Goal: Task Accomplishment & Management: Manage account settings

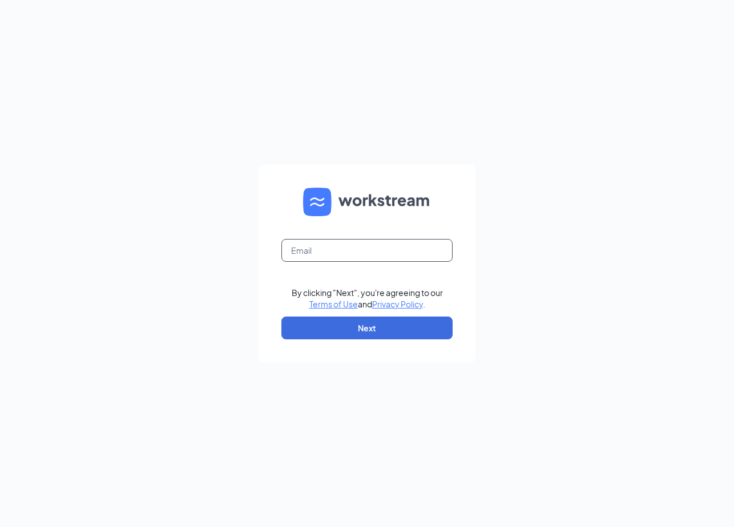
click at [366, 258] on input "text" at bounding box center [366, 250] width 171 height 23
type input "refuel14@refuelmarket.com"
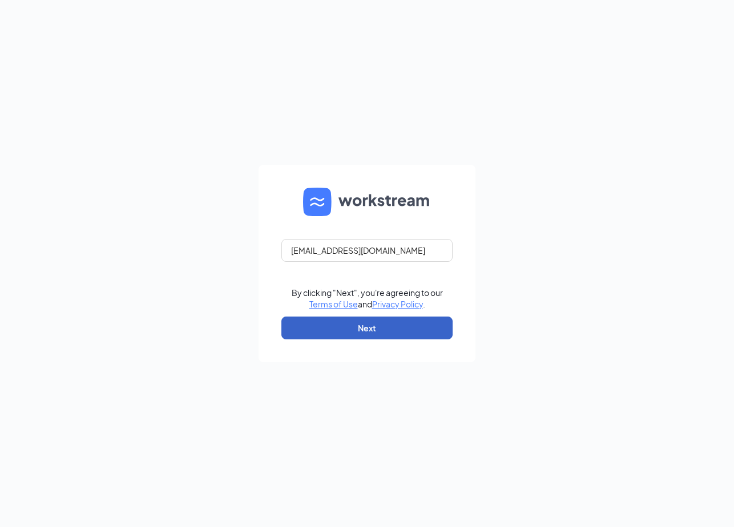
click at [378, 322] on button "Next" at bounding box center [366, 328] width 171 height 23
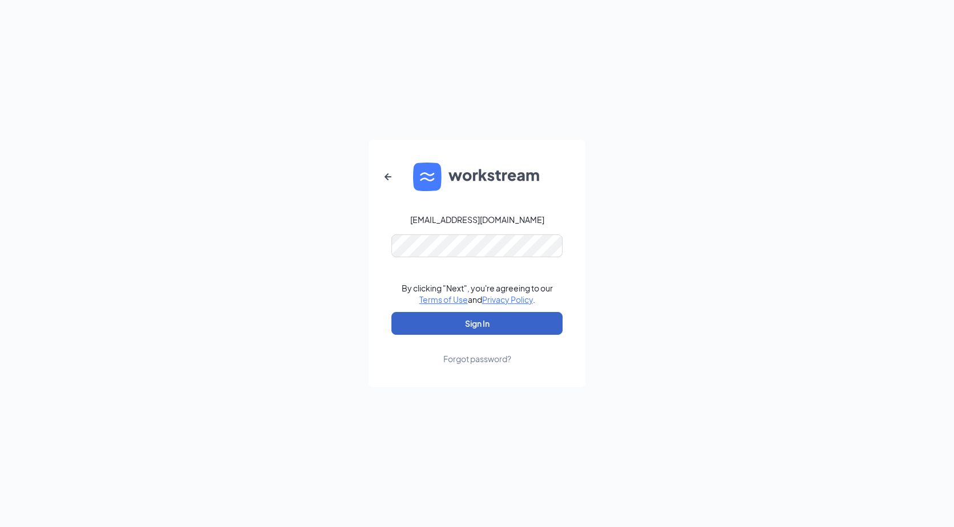
click at [491, 329] on button "Sign In" at bounding box center [476, 323] width 171 height 23
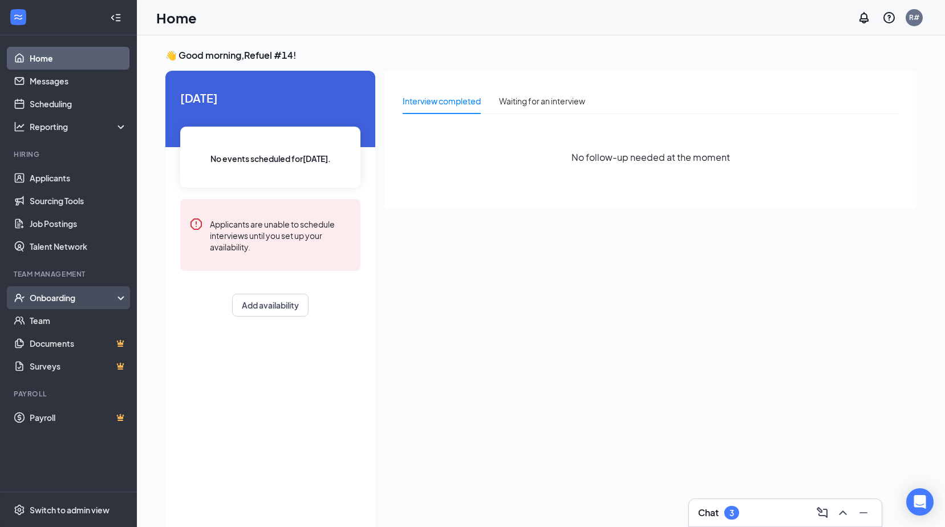
click at [65, 290] on div "Onboarding" at bounding box center [68, 297] width 137 height 23
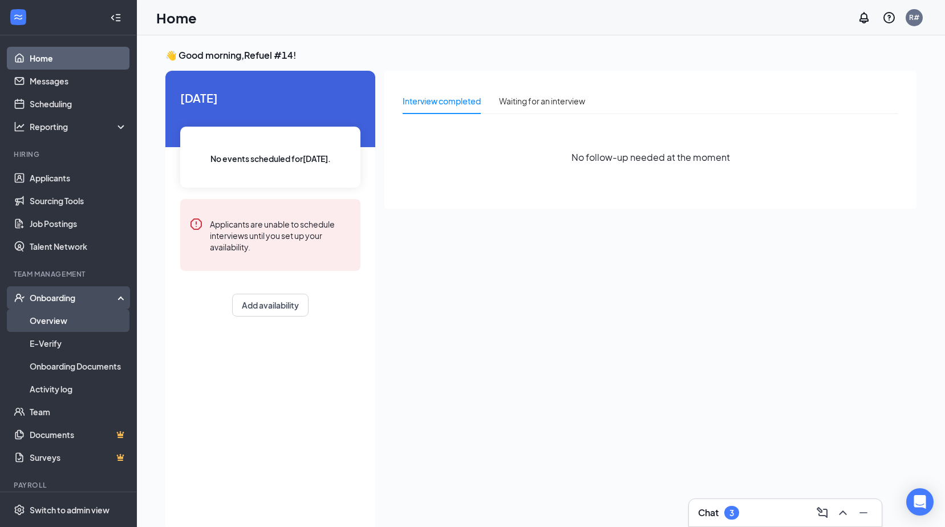
click at [66, 318] on link "Overview" at bounding box center [79, 320] width 98 height 23
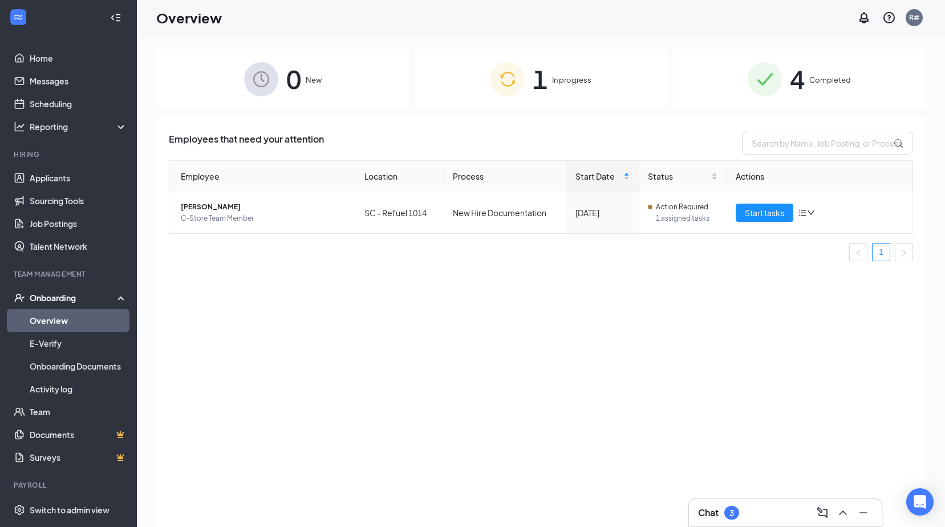
click at [582, 88] on div "1 In progress" at bounding box center [541, 79] width 253 height 60
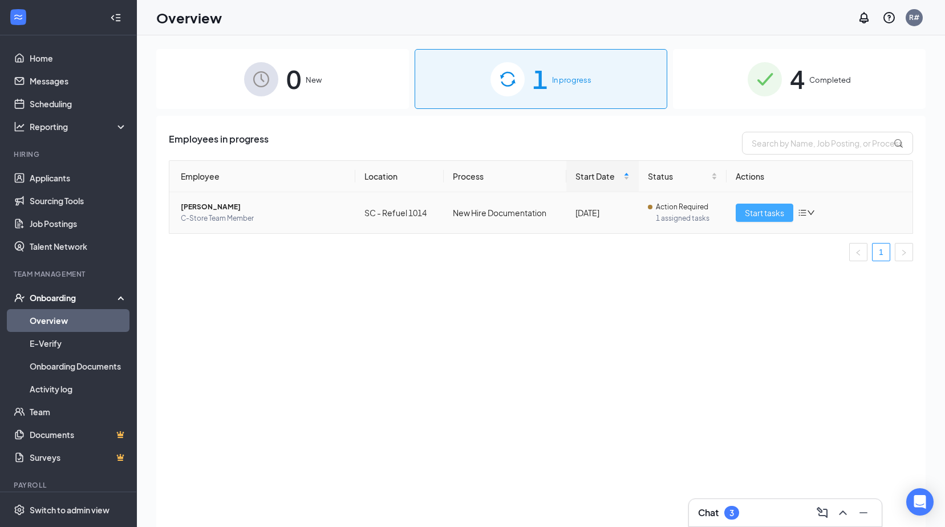
click at [766, 216] on span "Start tasks" at bounding box center [764, 213] width 39 height 13
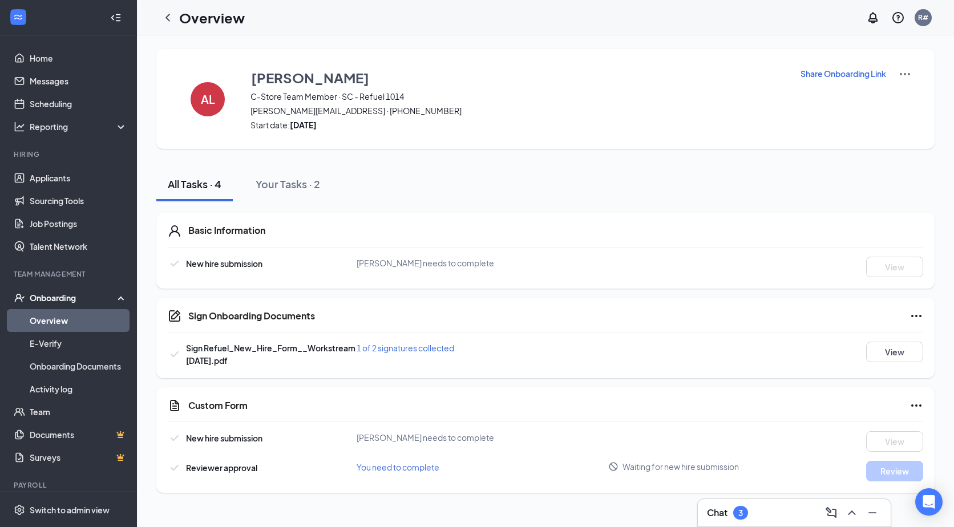
click at [916, 316] on icon "Ellipses" at bounding box center [916, 316] width 10 height 2
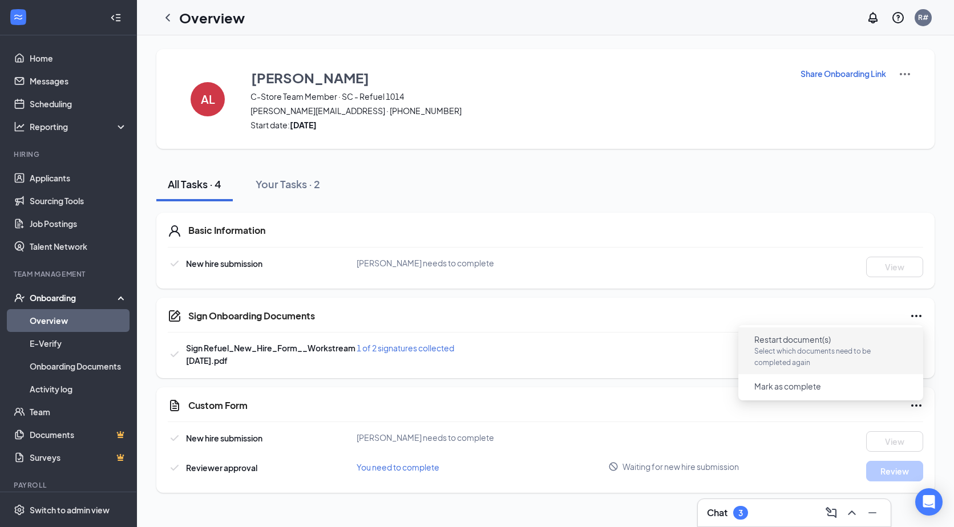
click at [878, 346] on p "Select which documents need to be completed again" at bounding box center [830, 357] width 153 height 23
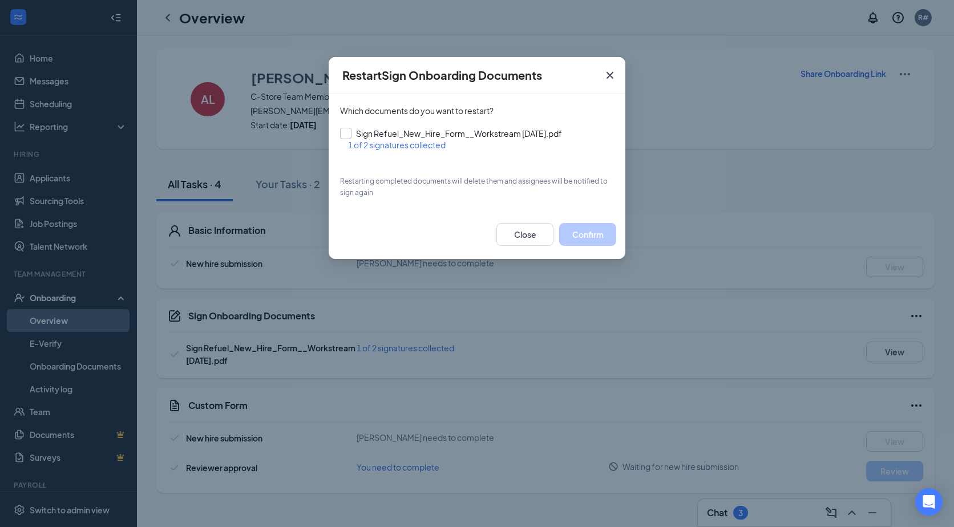
click at [348, 135] on input "Sign Refuel_New_Hire_Form__Workstream [DATE].pdf" at bounding box center [477, 133] width 274 height 11
checkbox input "true"
click at [582, 232] on button "Confirm" at bounding box center [587, 234] width 57 height 23
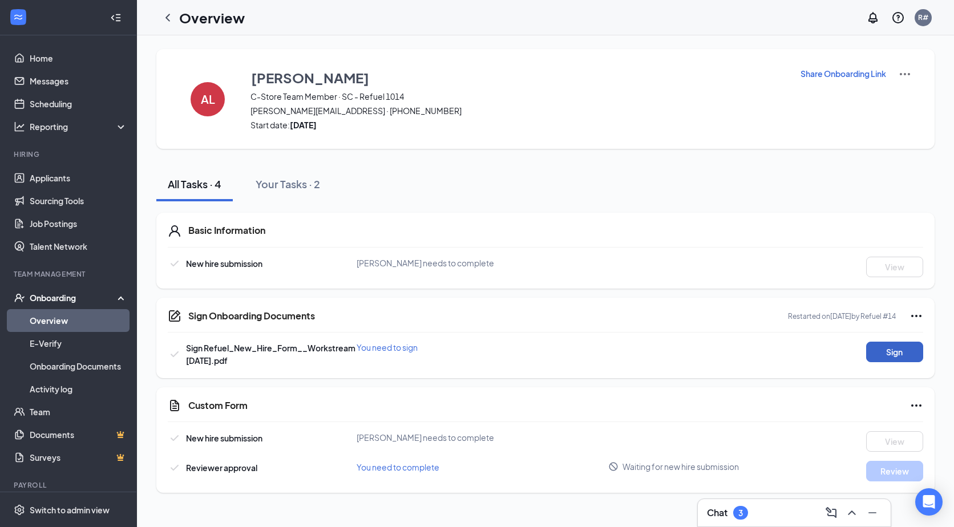
click at [894, 353] on button "Sign" at bounding box center [894, 352] width 57 height 21
click at [602, 204] on div "Sign Onboarding Documents Close Sign Refuel_New_Hire_Form__Workstream [DATE].pd…" at bounding box center [477, 263] width 954 height 527
click at [912, 403] on icon "Ellipses" at bounding box center [916, 406] width 14 height 14
click at [830, 395] on div "Custom Form New hire submission [PERSON_NAME] needs to complete View Reviewer a…" at bounding box center [545, 440] width 778 height 106
click at [903, 74] on img at bounding box center [905, 74] width 14 height 14
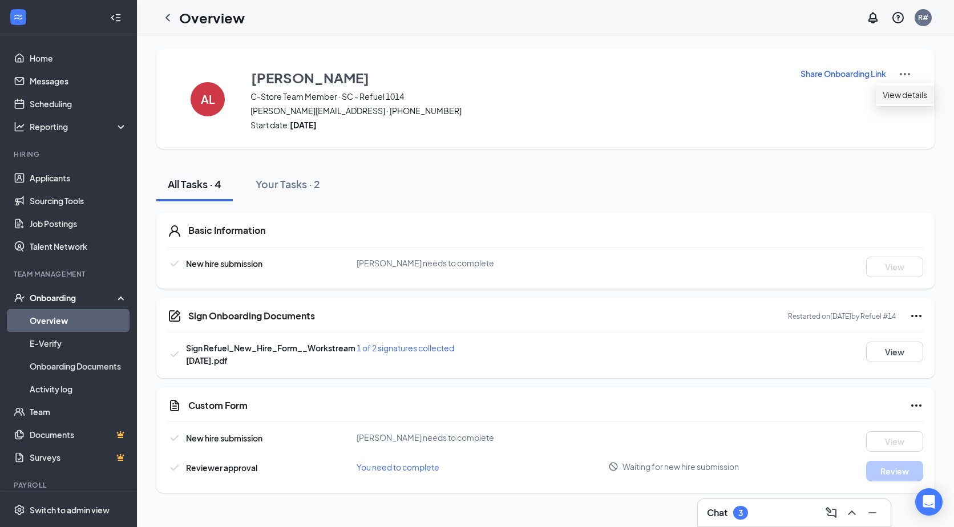
click at [900, 96] on span "View details" at bounding box center [905, 94] width 45 height 13
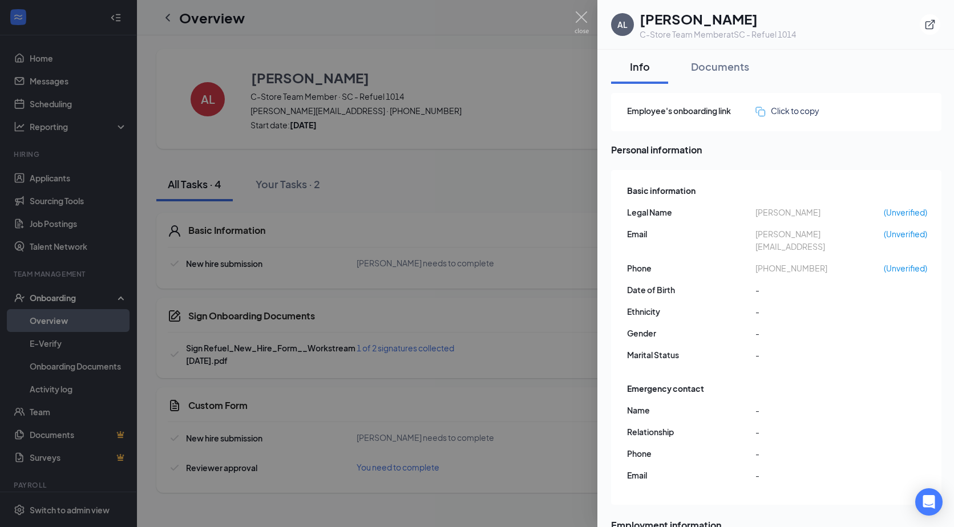
click at [814, 232] on span "[PERSON_NAME][EMAIL_ADDRESS]" at bounding box center [819, 240] width 128 height 25
click at [856, 229] on span "[PERSON_NAME][EMAIL_ADDRESS]" at bounding box center [819, 240] width 128 height 25
click at [840, 230] on span "[PERSON_NAME][EMAIL_ADDRESS]" at bounding box center [819, 240] width 128 height 25
click at [850, 232] on span "[PERSON_NAME][EMAIL_ADDRESS]" at bounding box center [819, 240] width 128 height 25
click at [788, 113] on div "Click to copy" at bounding box center [787, 110] width 64 height 13
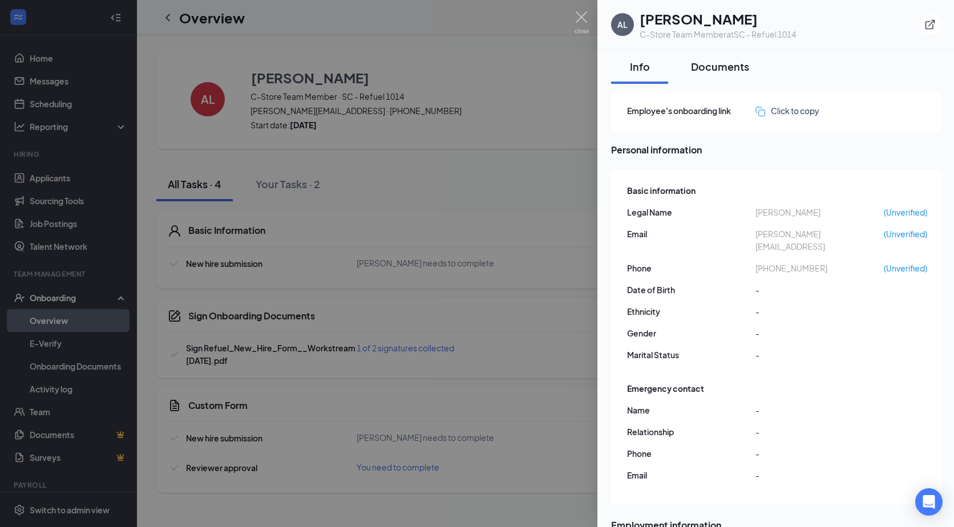
click at [696, 71] on div "Documents" at bounding box center [720, 66] width 58 height 14
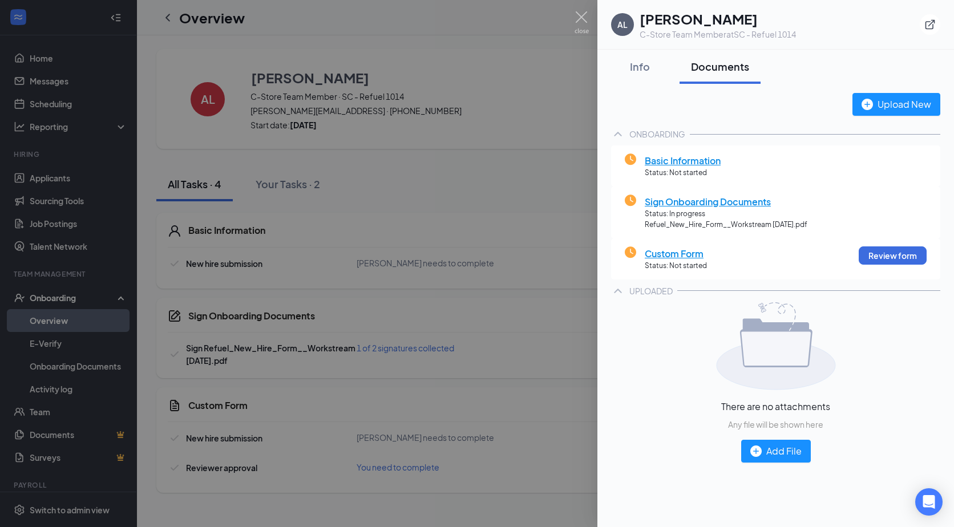
click at [683, 159] on span "Basic Information" at bounding box center [683, 160] width 76 height 14
click at [636, 73] on div "Info" at bounding box center [639, 66] width 34 height 14
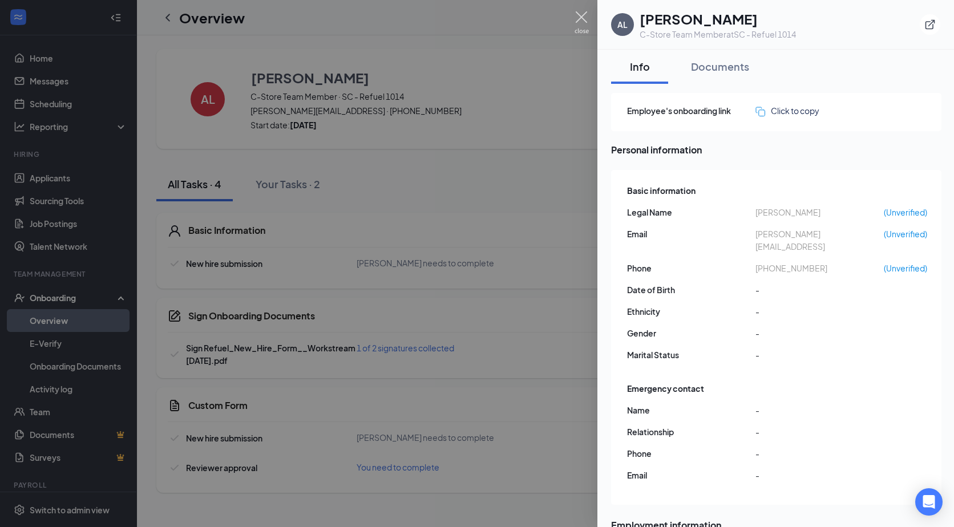
click at [578, 23] on img at bounding box center [582, 22] width 14 height 22
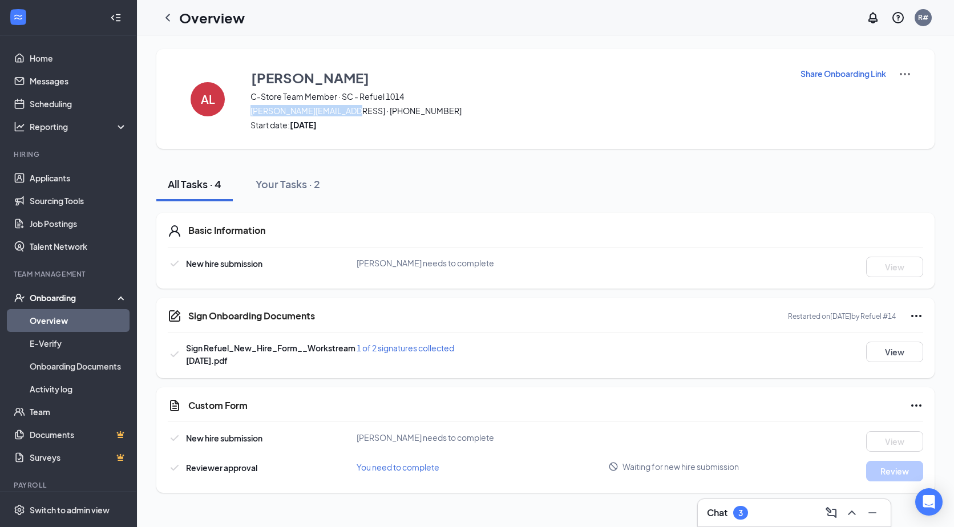
drag, startPoint x: 250, startPoint y: 108, endPoint x: 347, endPoint y: 114, distance: 97.2
click at [347, 114] on div "AL [PERSON_NAME] C-Store Team Member · SC - Refuel 1014 [PERSON_NAME][EMAIL_ADD…" at bounding box center [545, 99] width 778 height 100
drag, startPoint x: 347, startPoint y: 114, endPoint x: 340, endPoint y: 109, distance: 8.6
copy span "[PERSON_NAME][EMAIL_ADDRESS]"
click at [905, 74] on img at bounding box center [905, 74] width 14 height 14
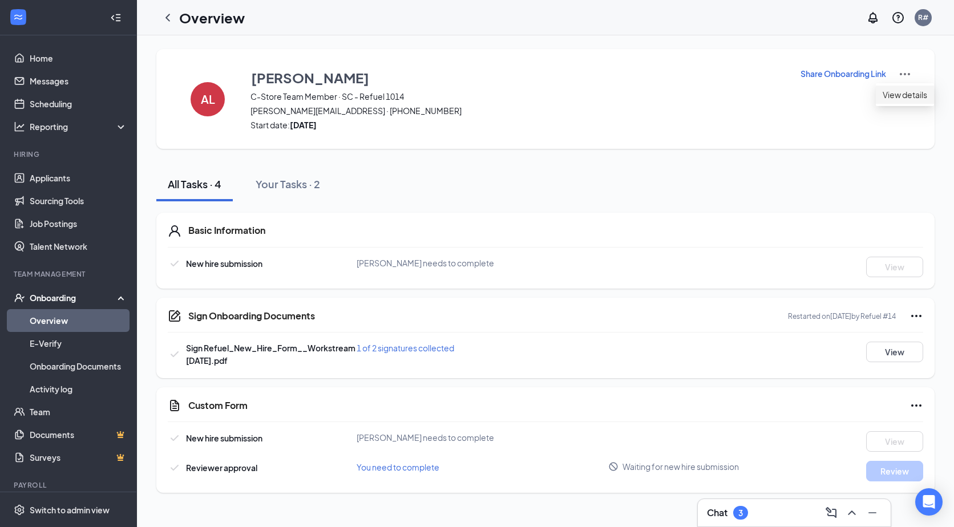
click at [899, 89] on span "View details" at bounding box center [905, 94] width 45 height 13
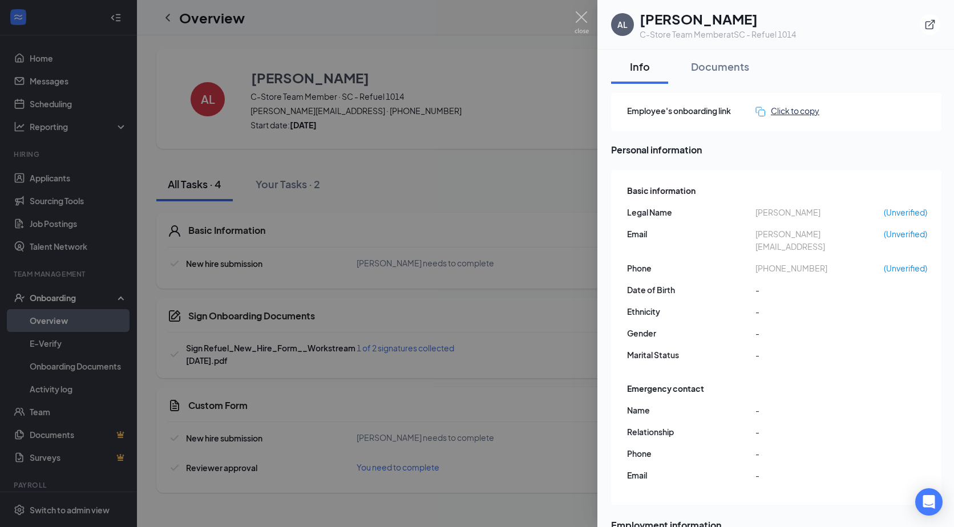
click at [782, 111] on div "Click to copy" at bounding box center [787, 110] width 64 height 13
click at [576, 17] on img at bounding box center [582, 22] width 14 height 22
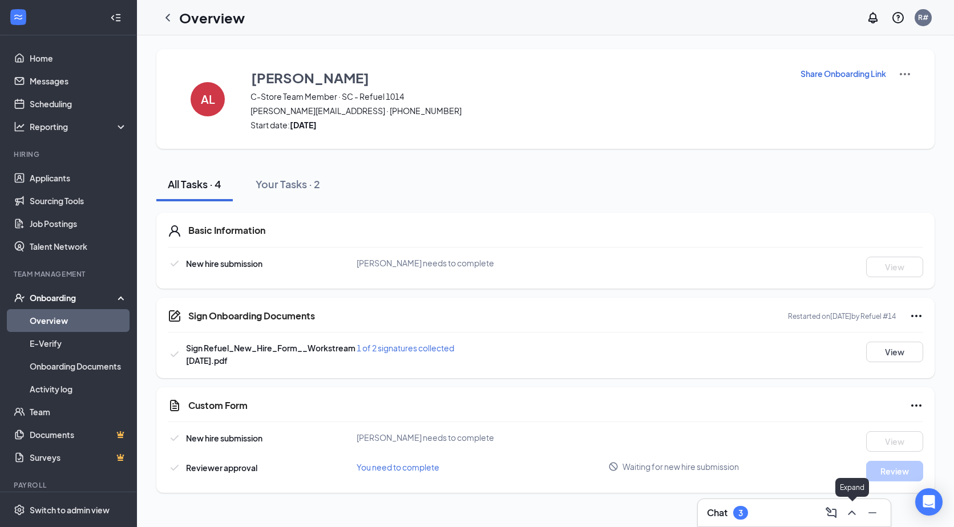
click at [853, 515] on icon "ChevronUp" at bounding box center [852, 513] width 14 height 14
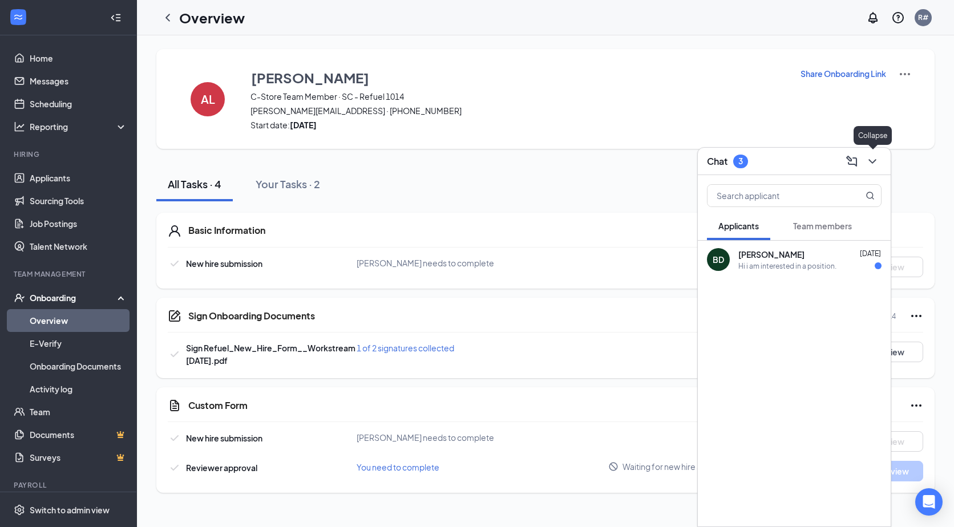
click at [869, 159] on icon "ChevronDown" at bounding box center [872, 162] width 14 height 14
